Goal: Task Accomplishment & Management: Use online tool/utility

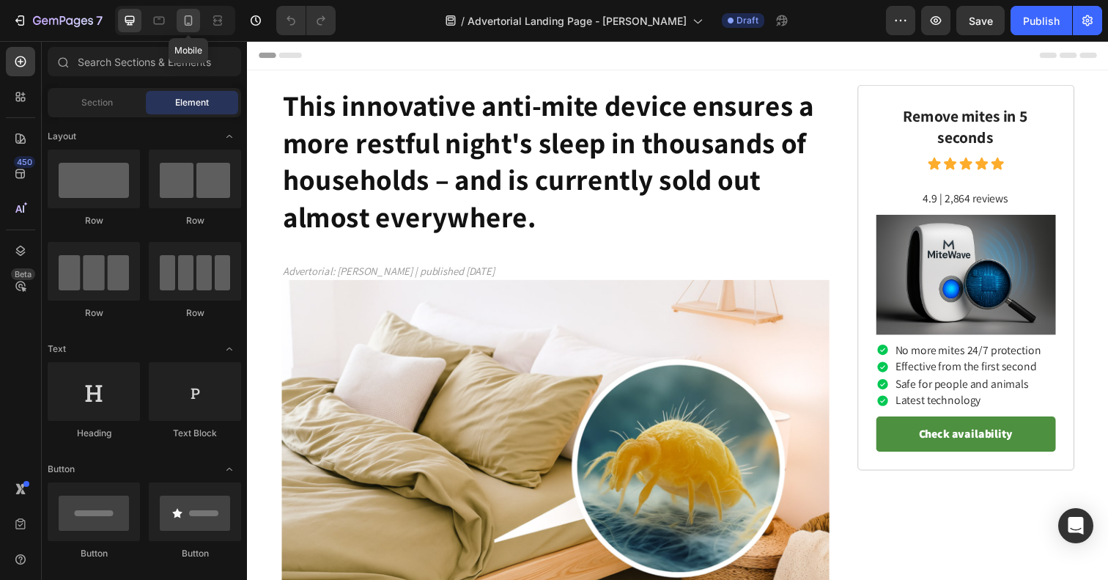
click at [194, 20] on icon at bounding box center [188, 20] width 15 height 15
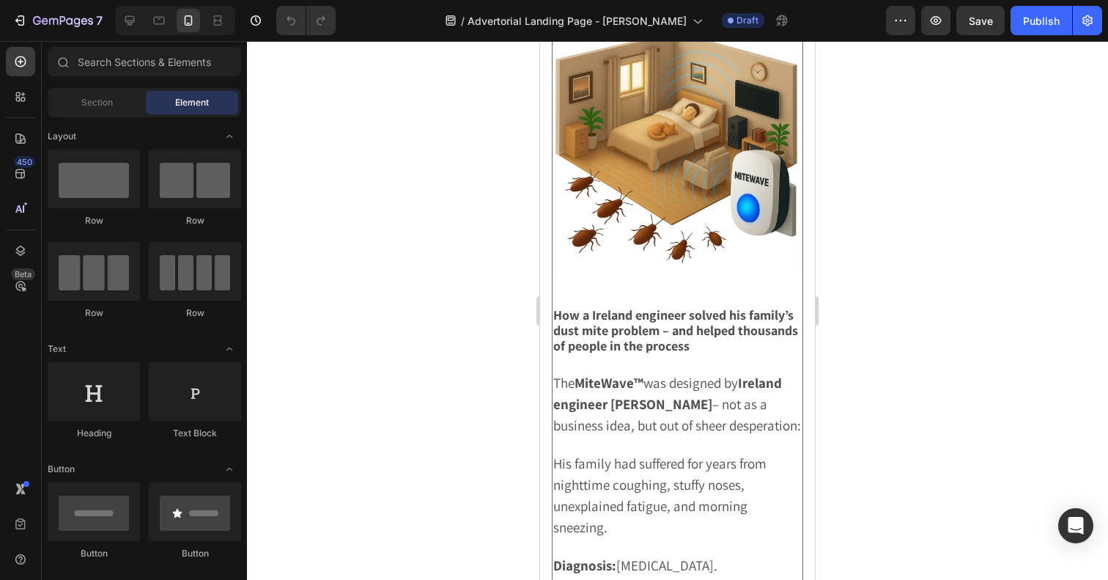
scroll to position [1622, 0]
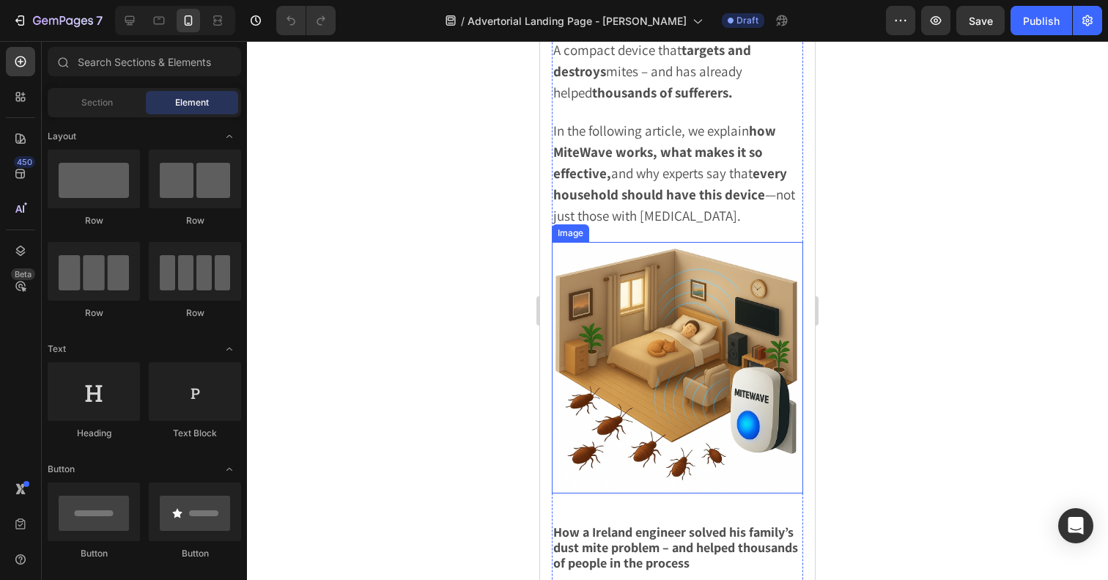
click at [637, 242] on img at bounding box center [677, 367] width 251 height 251
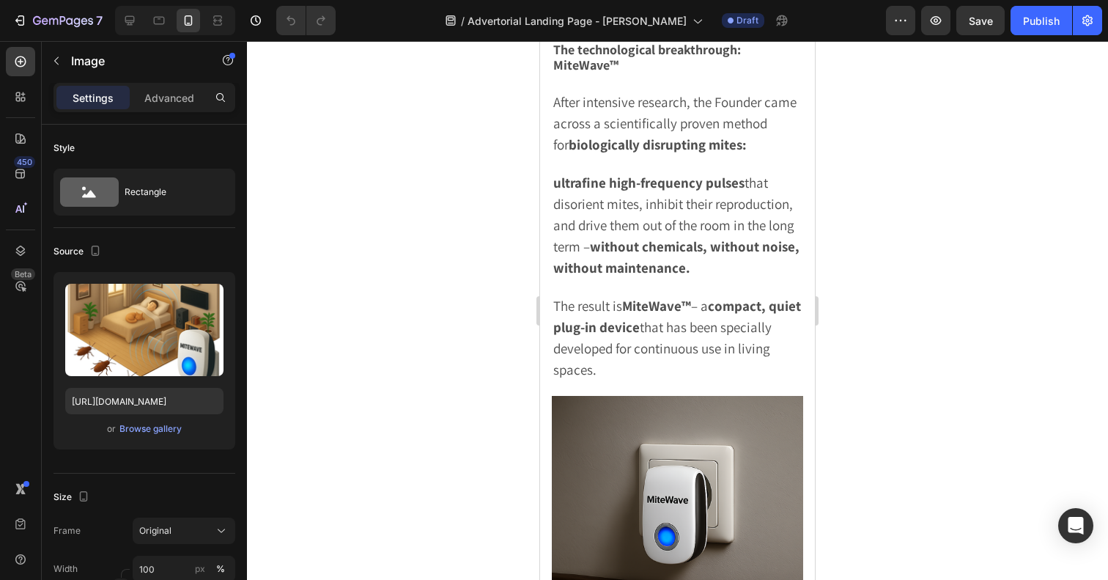
scroll to position [2878, 0]
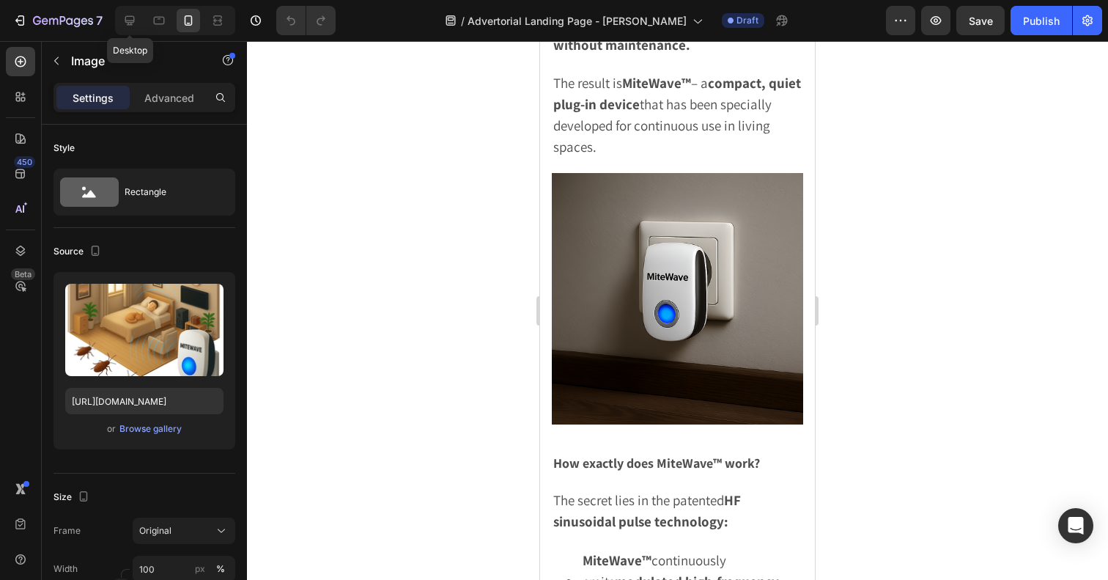
click at [117, 21] on div "Desktop" at bounding box center [175, 20] width 120 height 29
click at [123, 21] on icon at bounding box center [129, 20] width 15 height 15
type input "600"
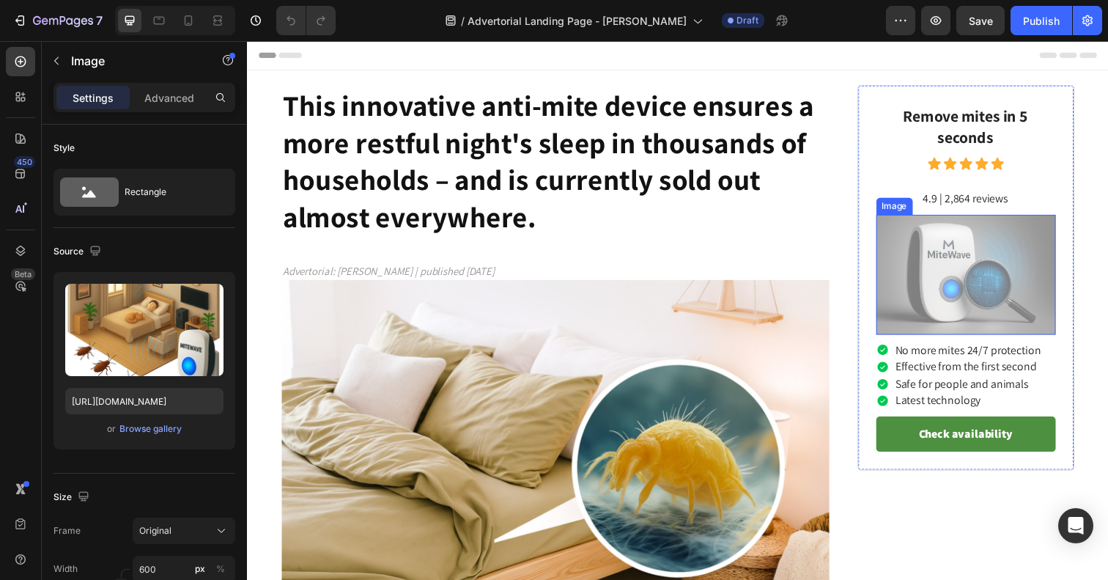
click at [1016, 314] on img at bounding box center [981, 279] width 183 height 122
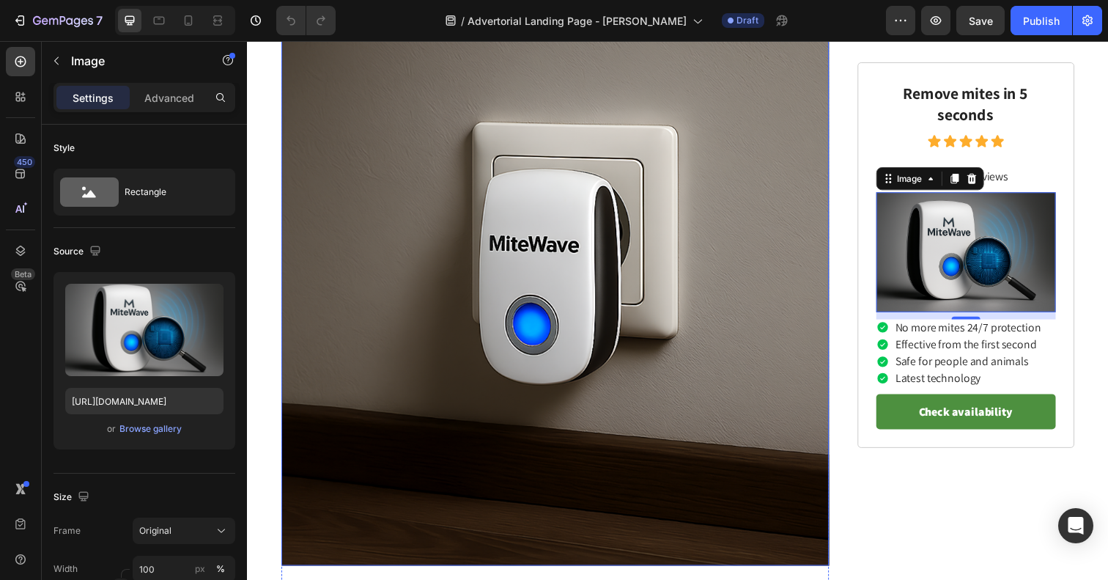
scroll to position [2612, 0]
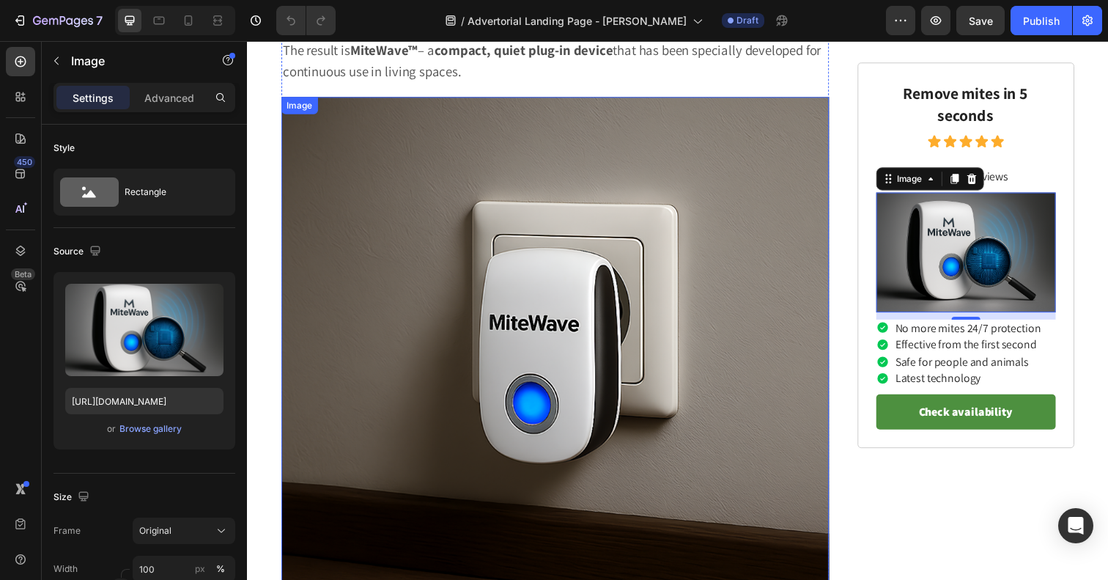
click at [355, 160] on img at bounding box center [561, 377] width 559 height 559
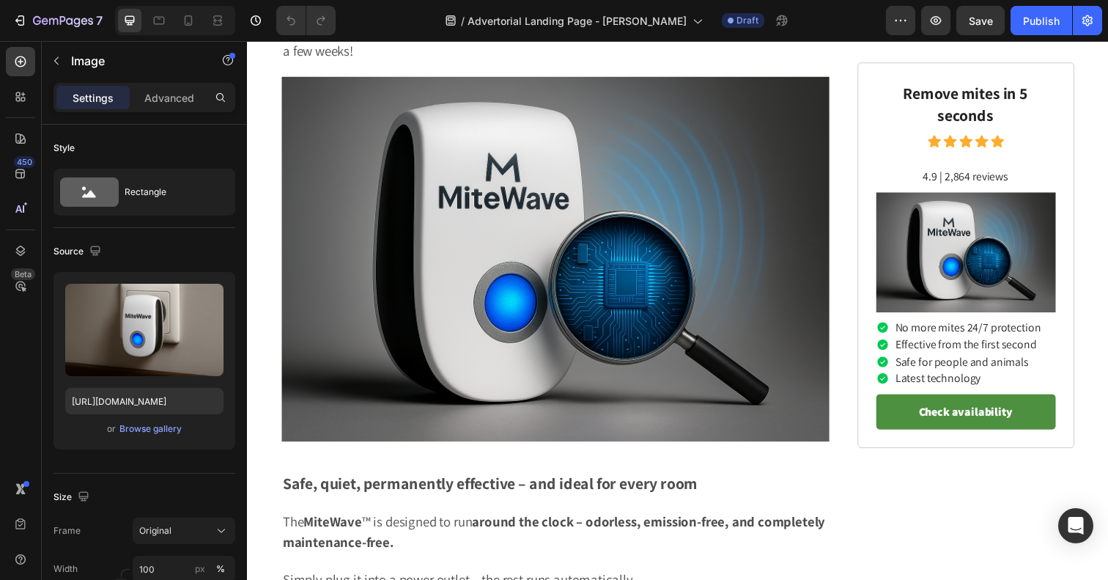
scroll to position [3518, 0]
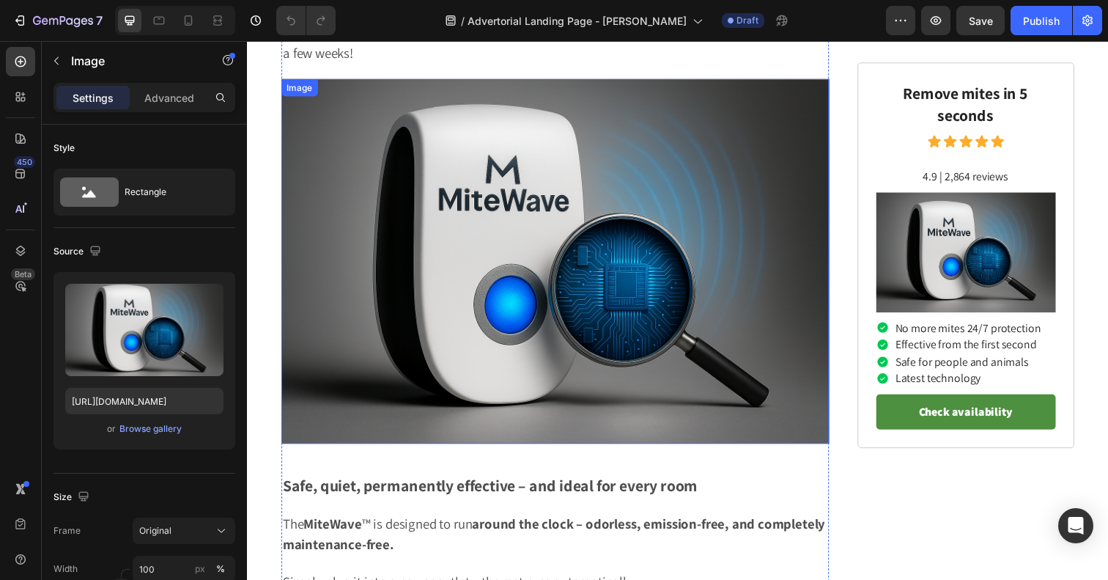
click at [410, 237] on img at bounding box center [561, 266] width 559 height 373
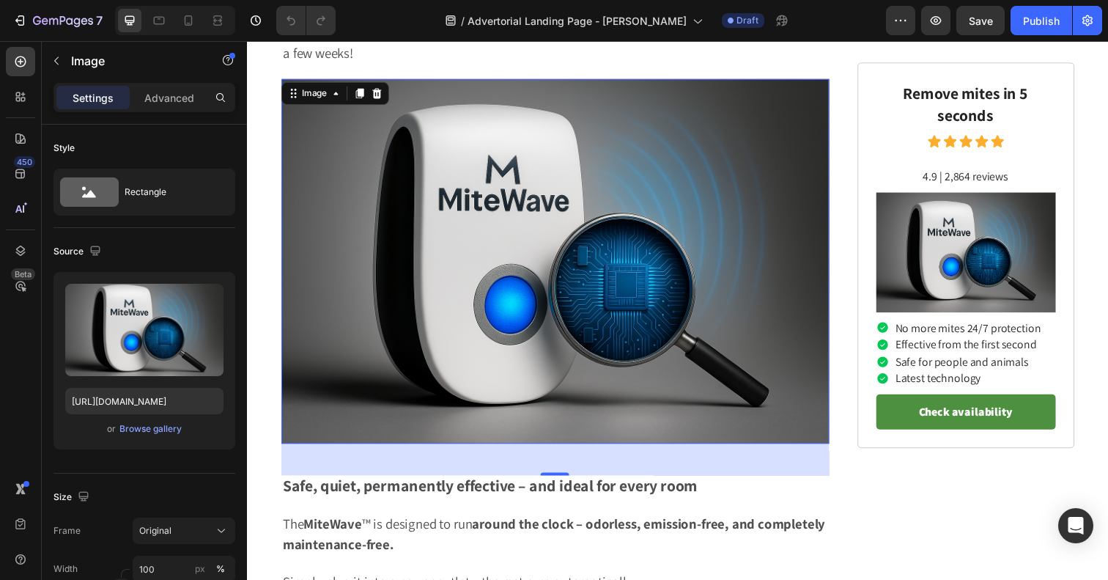
click at [363, 130] on img at bounding box center [561, 266] width 559 height 373
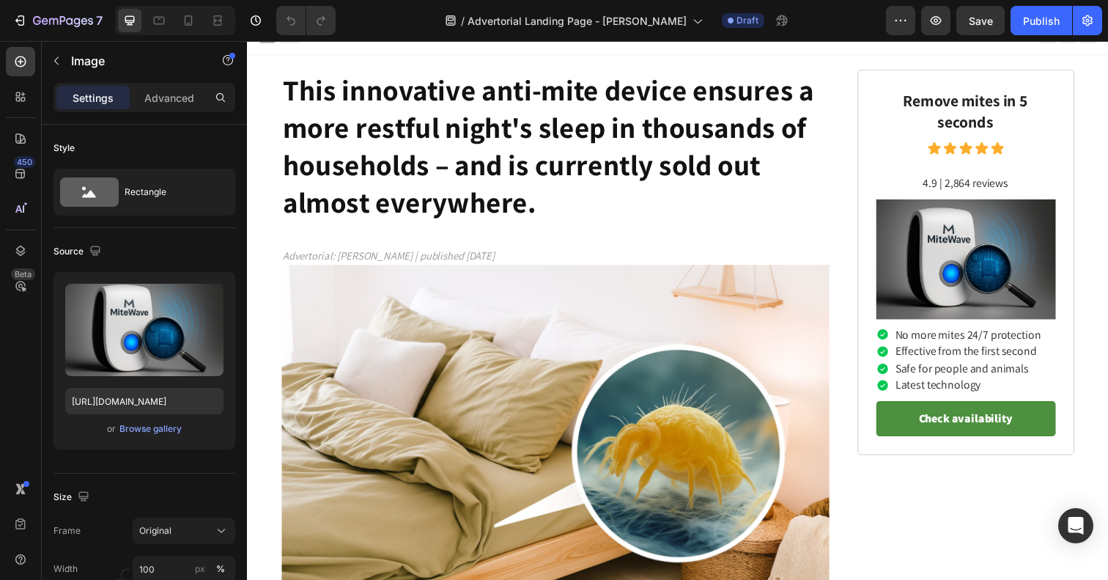
scroll to position [0, 0]
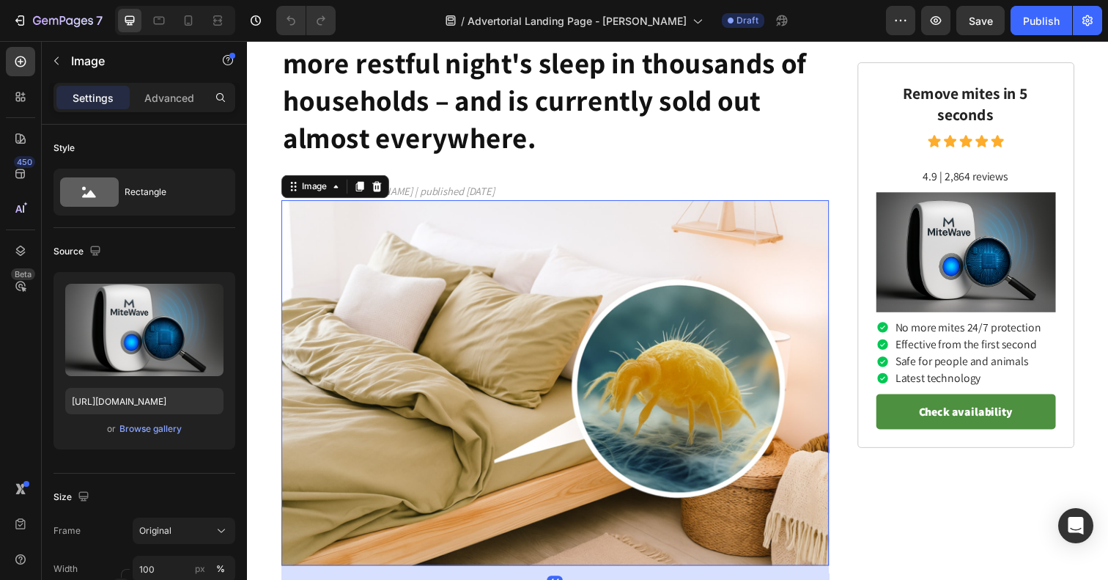
click at [514, 359] on img at bounding box center [561, 390] width 559 height 373
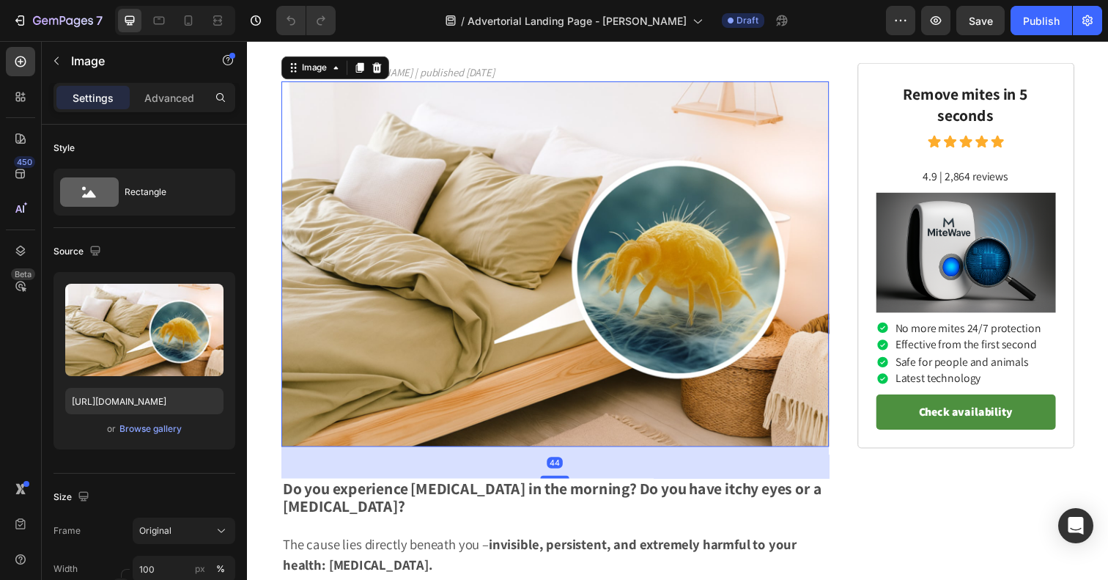
scroll to position [234, 0]
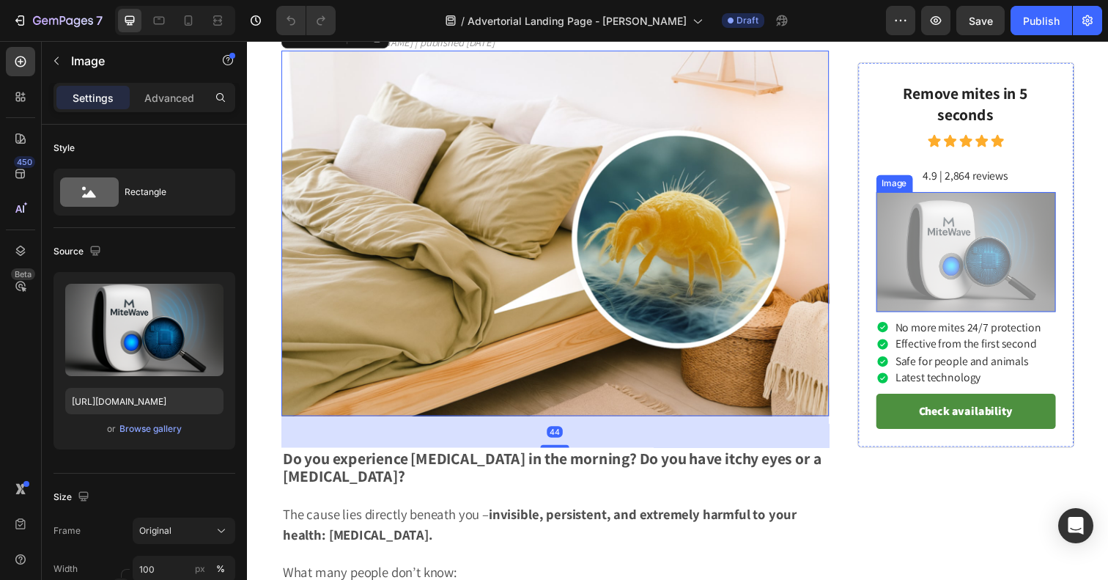
click at [903, 220] on img at bounding box center [981, 257] width 183 height 122
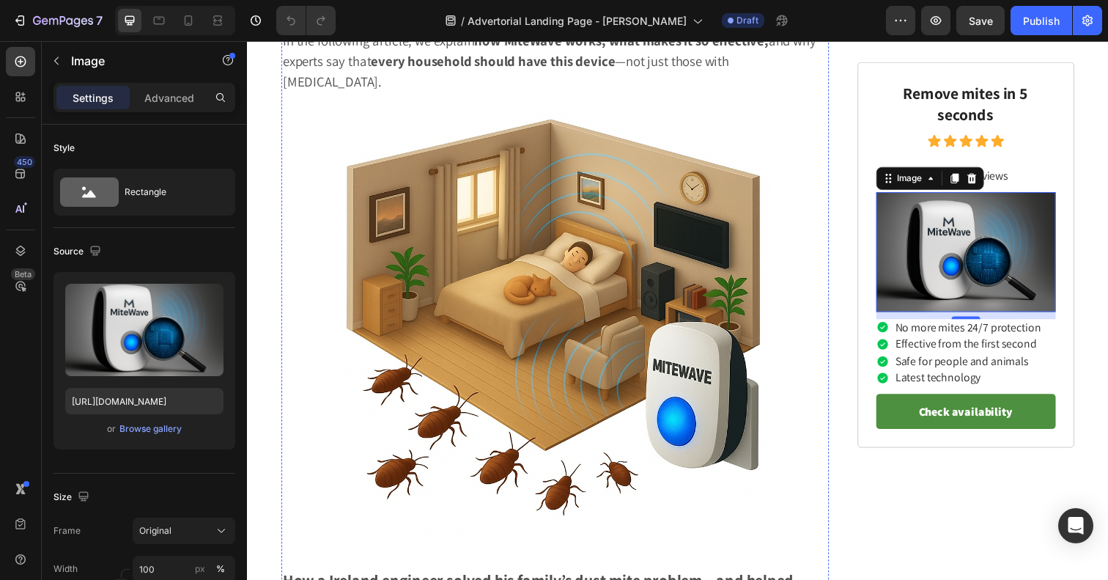
scroll to position [1565, 0]
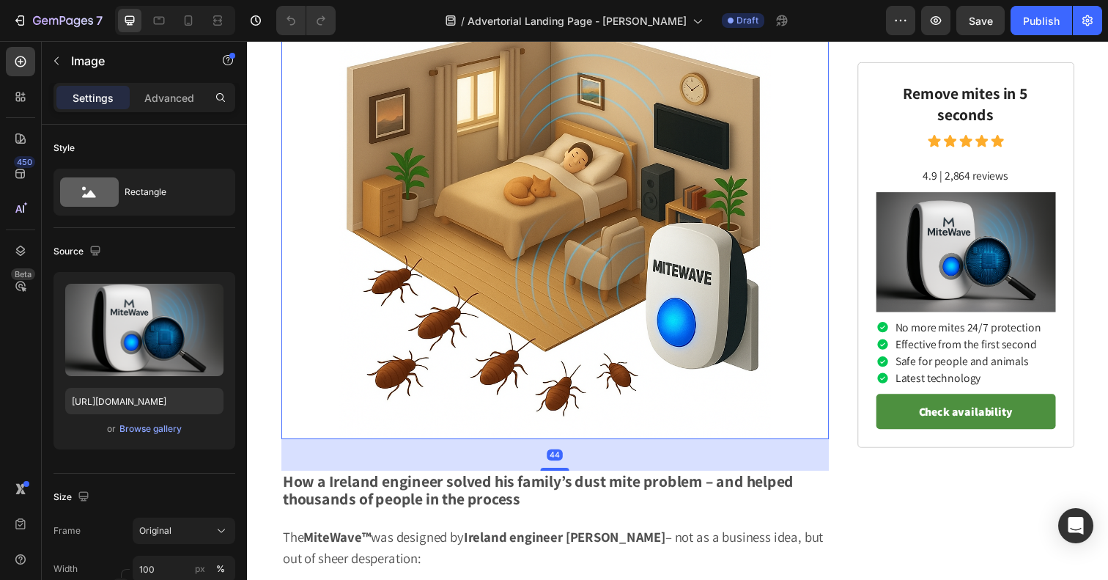
click at [691, 303] on img at bounding box center [561, 228] width 440 height 440
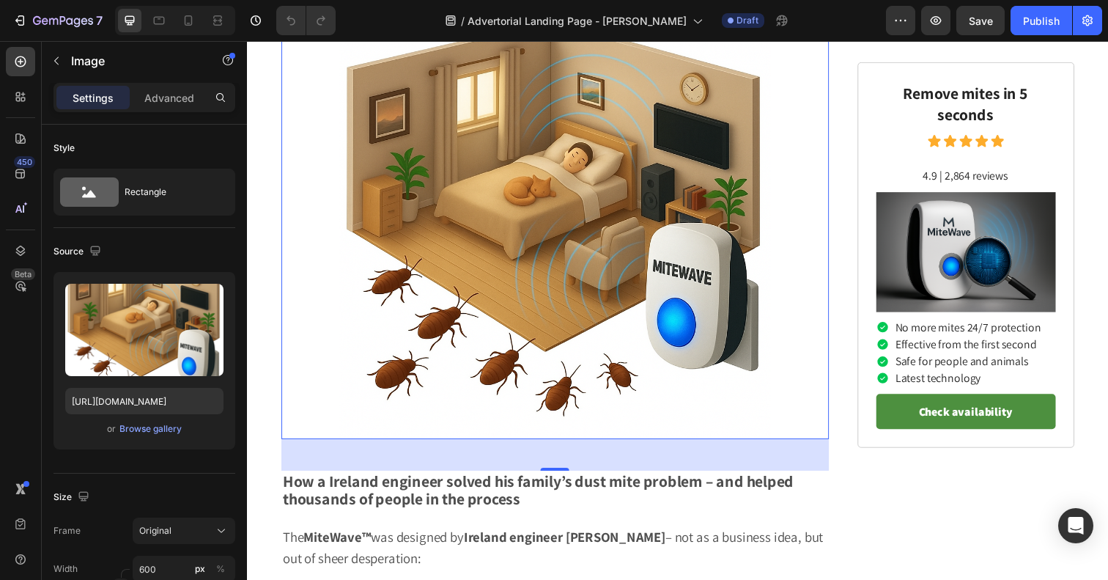
click at [685, 226] on img at bounding box center [561, 228] width 440 height 440
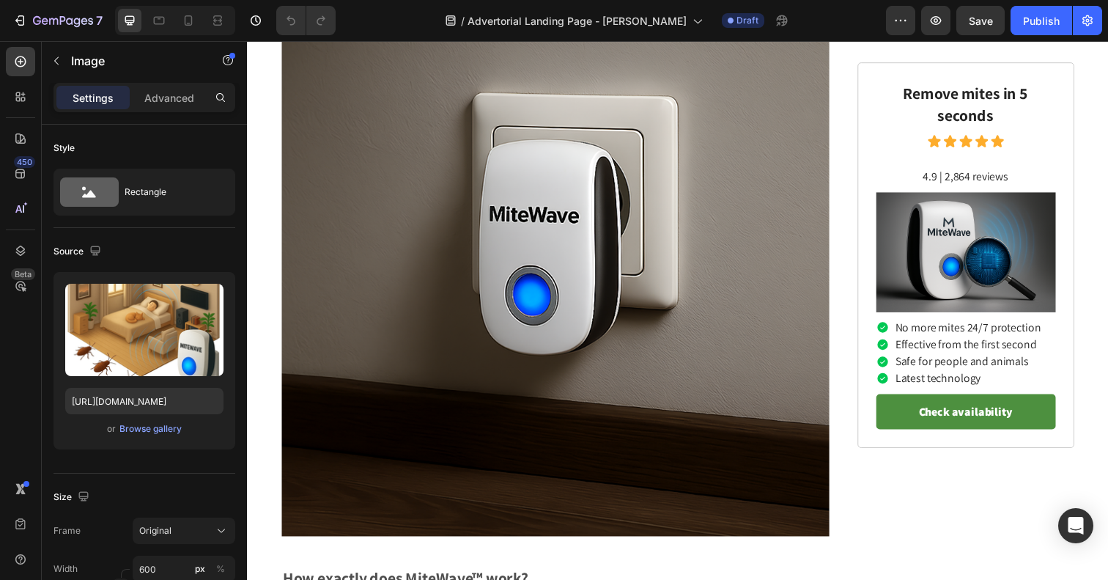
scroll to position [2641, 0]
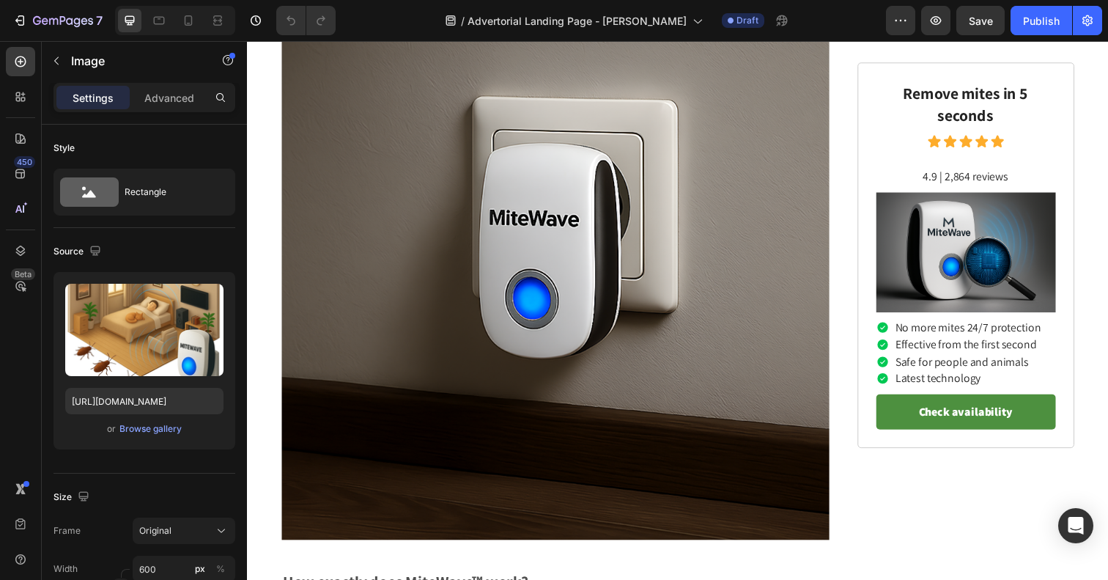
click at [495, 332] on img at bounding box center [561, 270] width 559 height 559
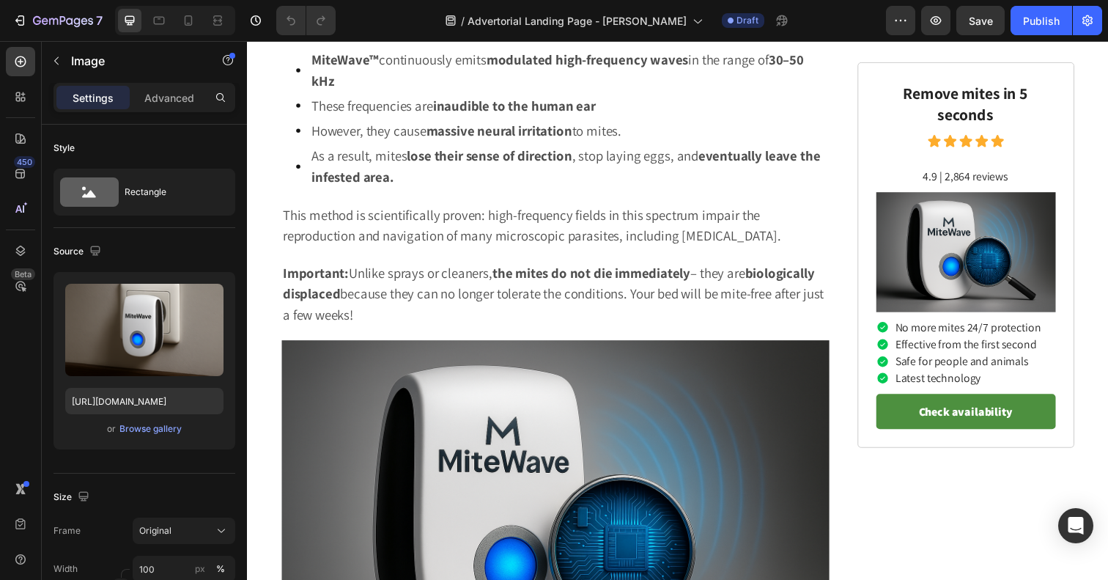
scroll to position [3535, 0]
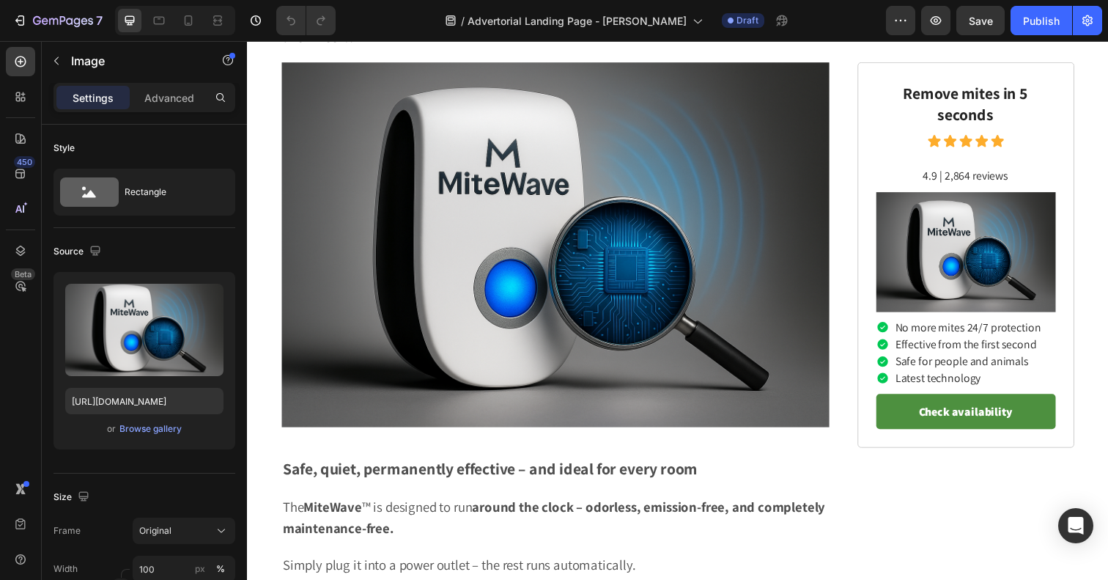
click at [544, 308] on img at bounding box center [561, 249] width 559 height 373
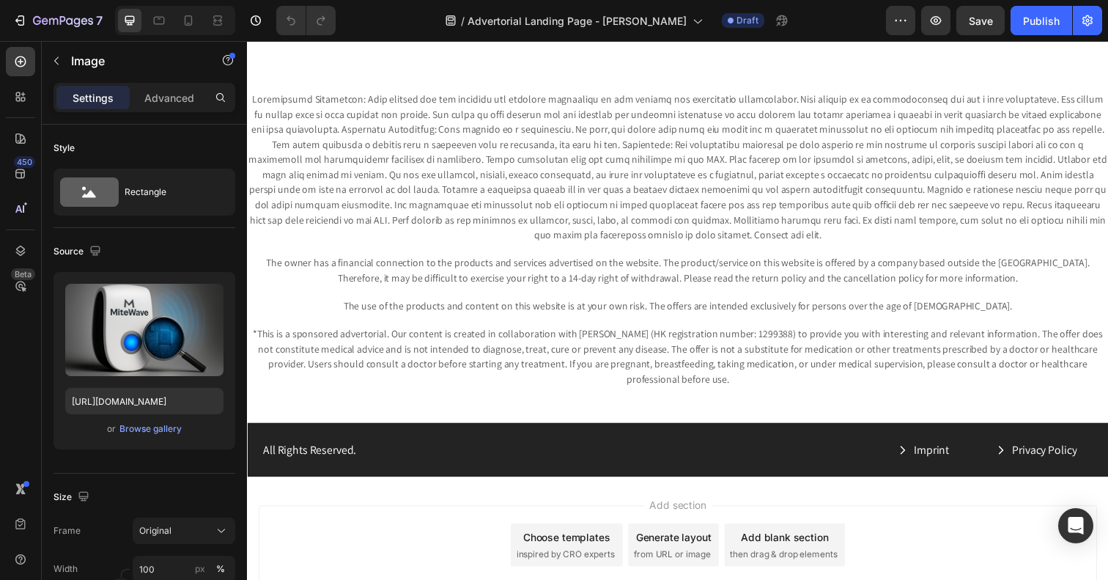
scroll to position [7102, 0]
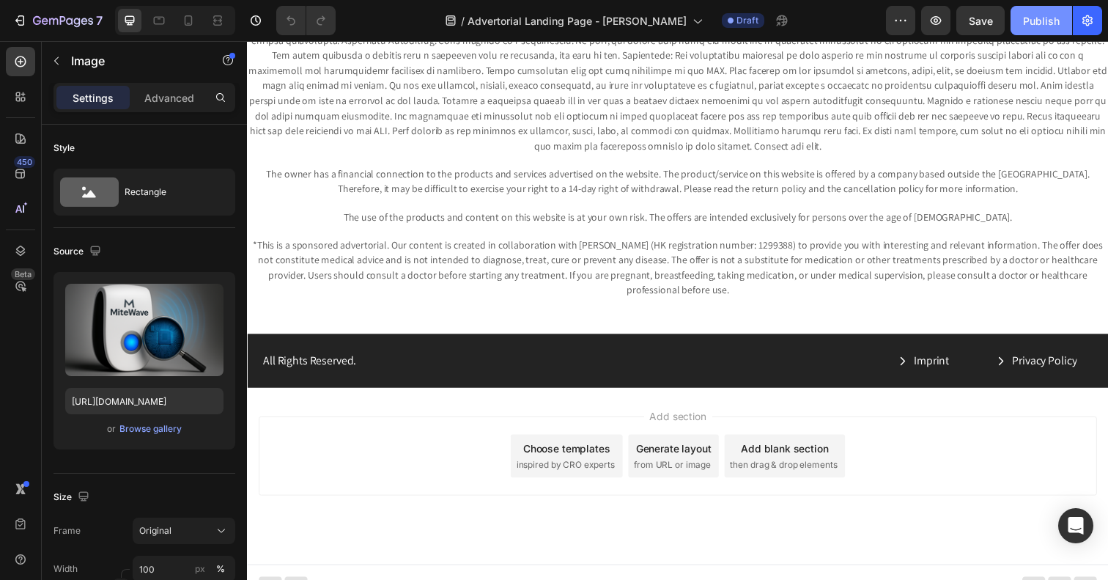
click at [1032, 33] on button "Publish" at bounding box center [1041, 20] width 62 height 29
